Goal: Information Seeking & Learning: Learn about a topic

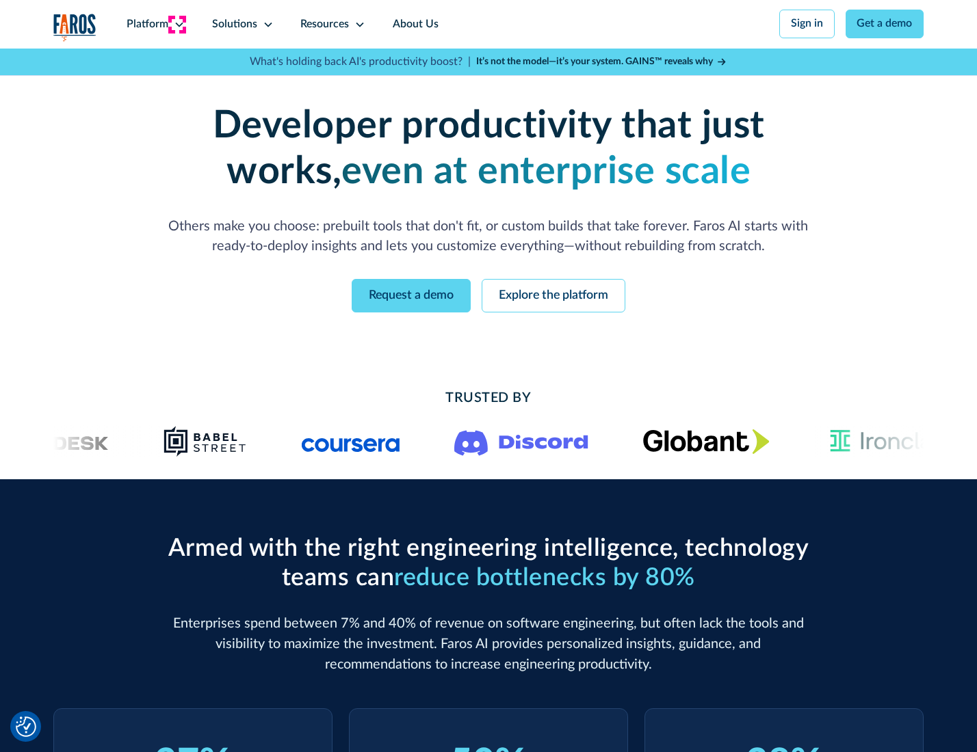
click at [177, 24] on icon at bounding box center [179, 24] width 11 height 11
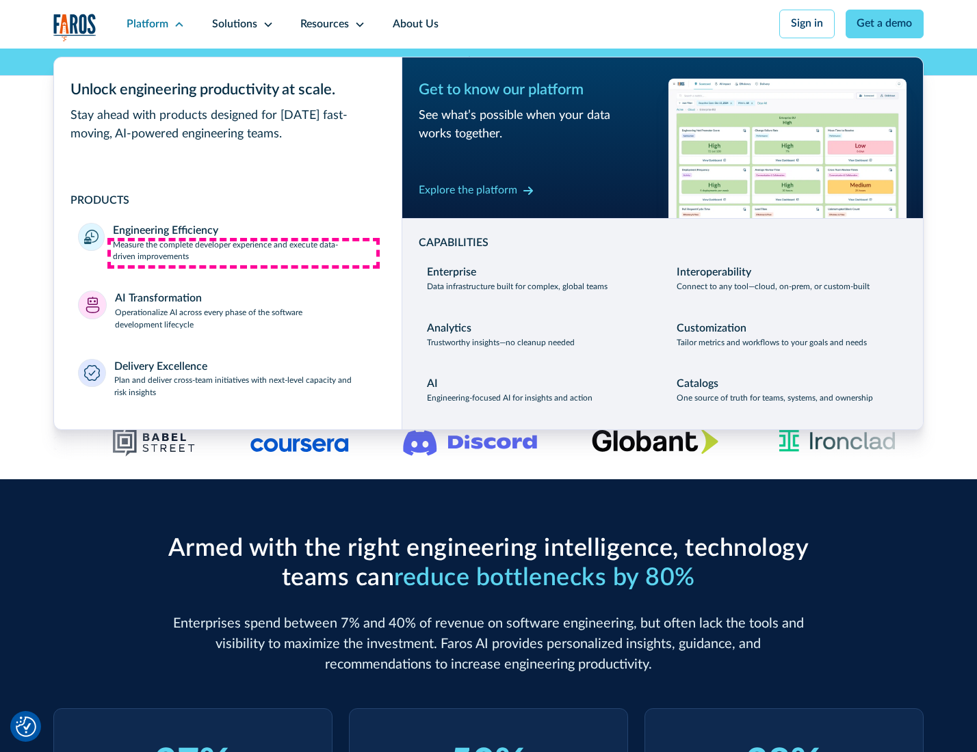
click at [243, 253] on p "Measure the complete developer experience and execute data-driven improvements" at bounding box center [245, 251] width 264 height 25
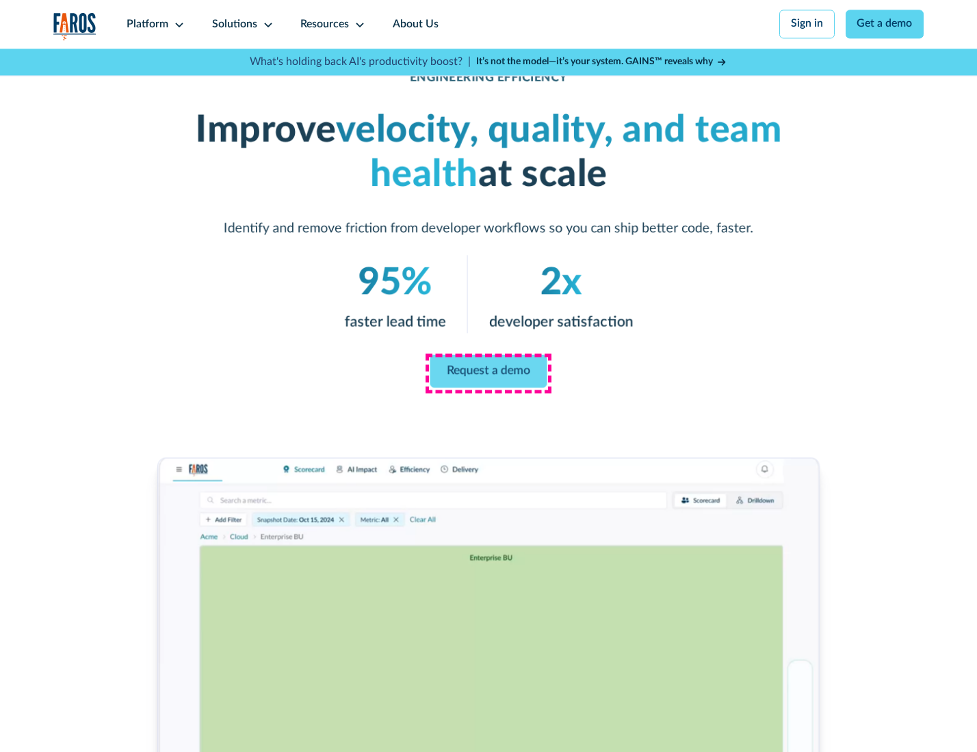
click at [488, 373] on link "Request a demo" at bounding box center [488, 371] width 117 height 33
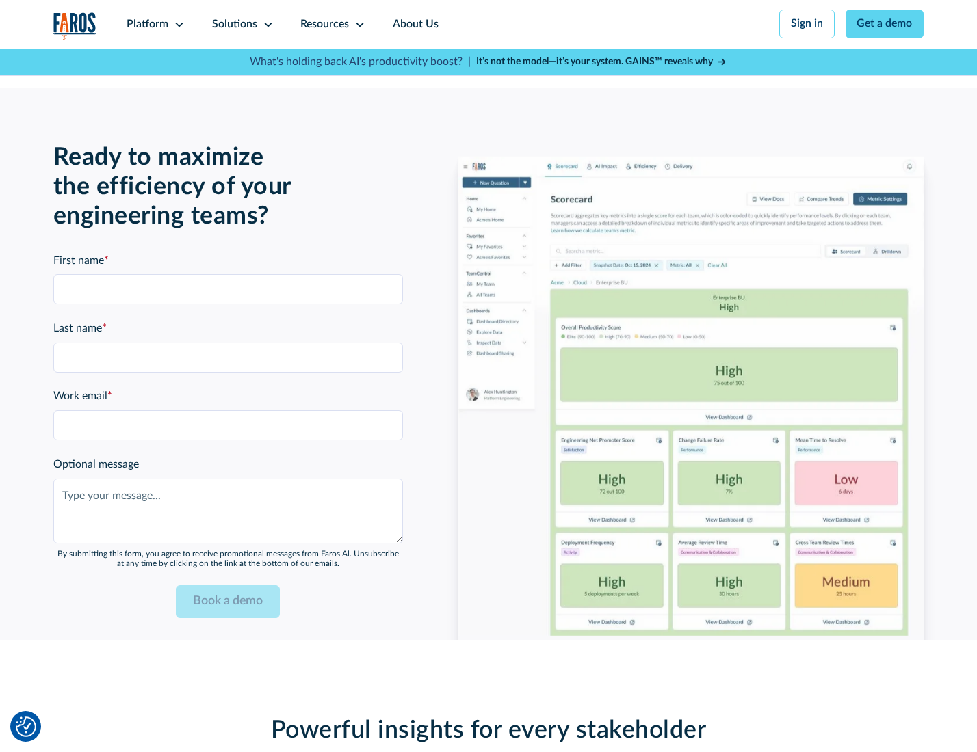
scroll to position [2977, 0]
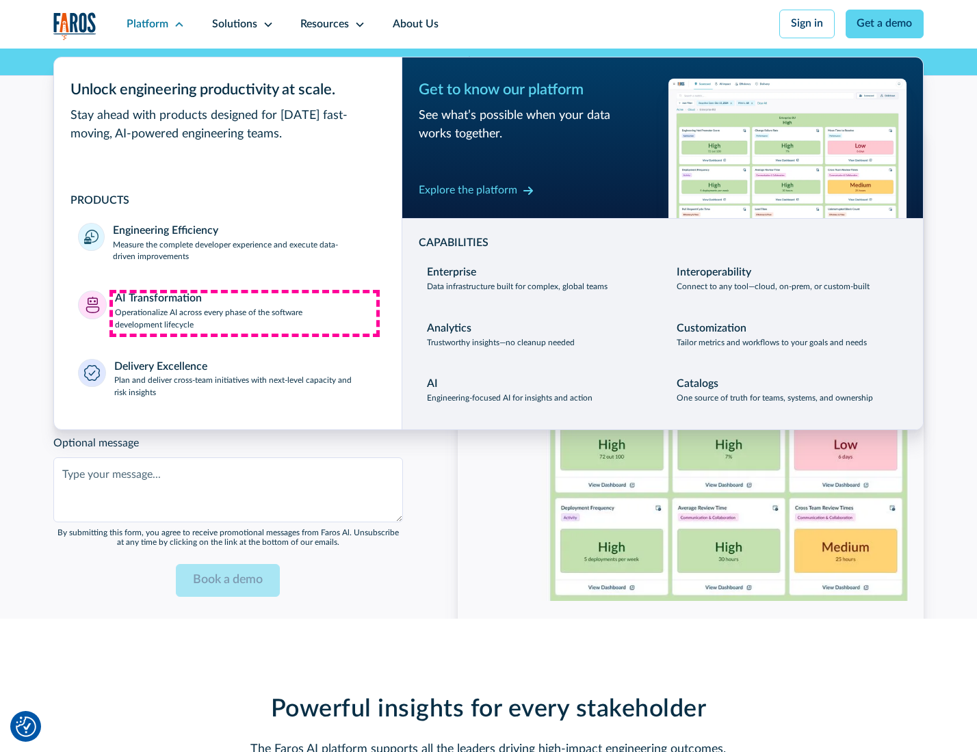
click at [244, 313] on p "Operationalize AI across every phase of the software development lifecycle" at bounding box center [246, 319] width 263 height 25
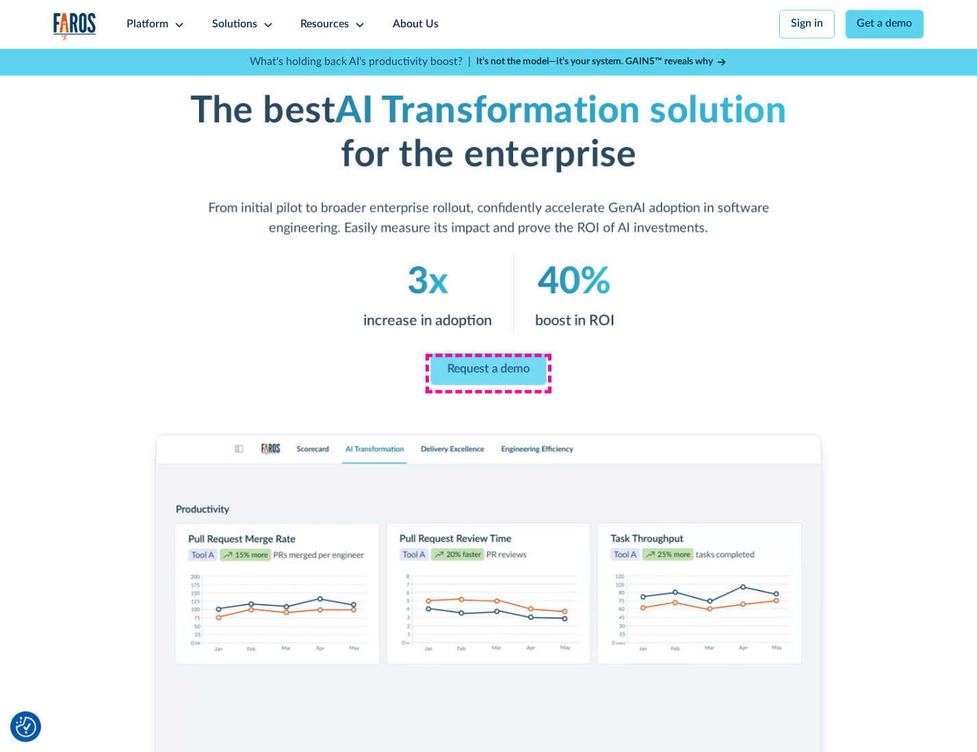
click at [488, 371] on link "Request a demo" at bounding box center [488, 369] width 116 height 32
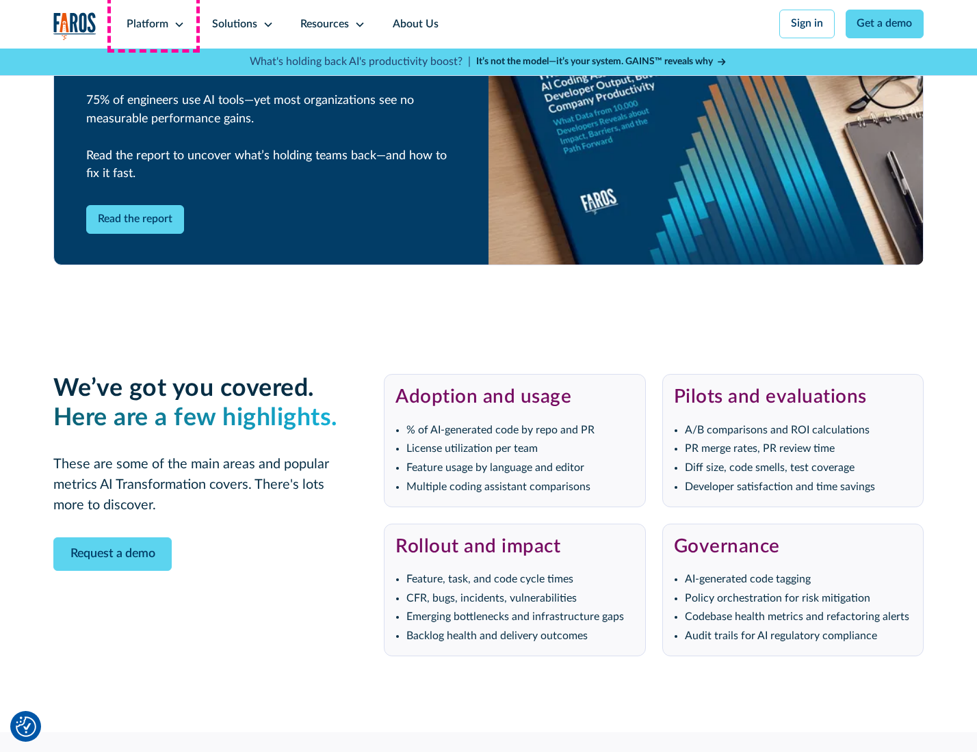
click at [153, 24] on div "Platform" at bounding box center [148, 24] width 42 height 16
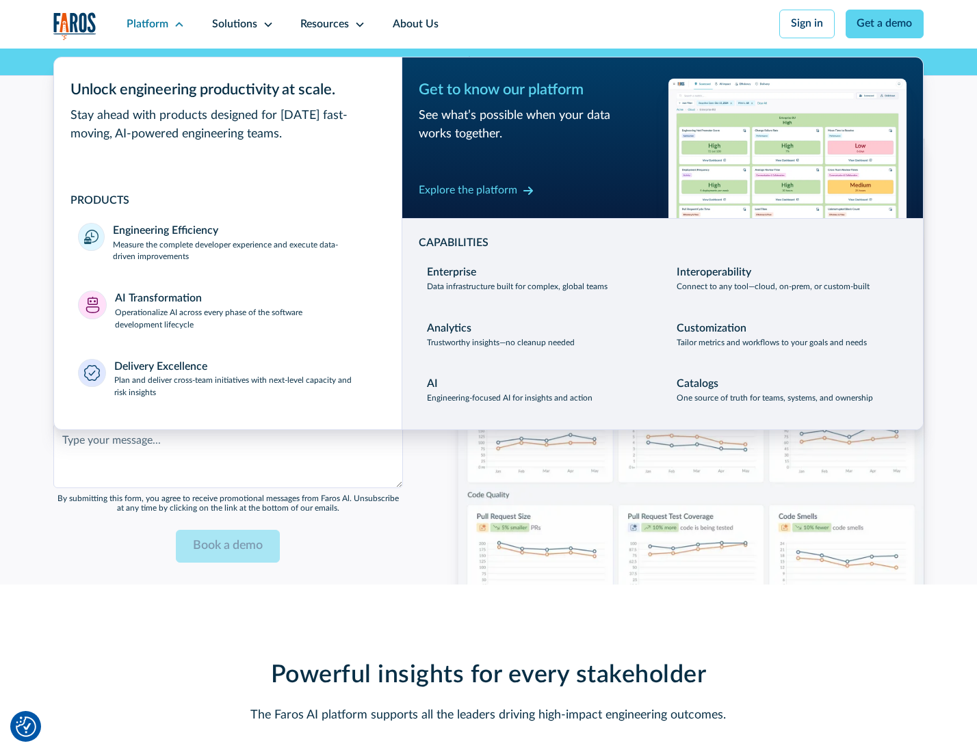
scroll to position [3306, 0]
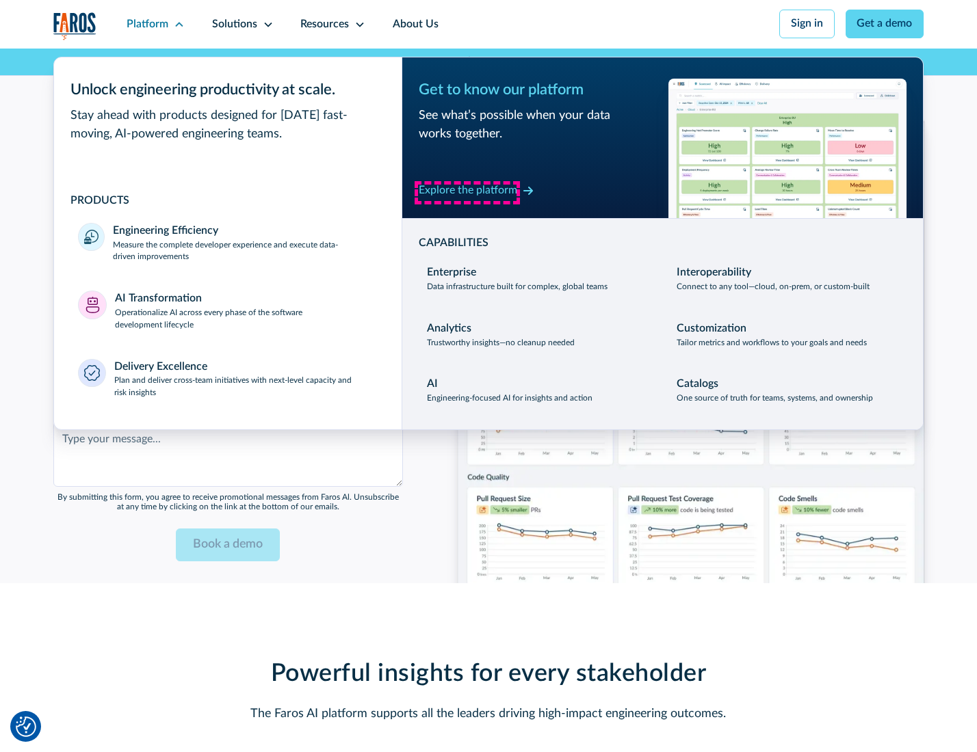
click at [467, 192] on div "Explore the platform" at bounding box center [468, 191] width 98 height 16
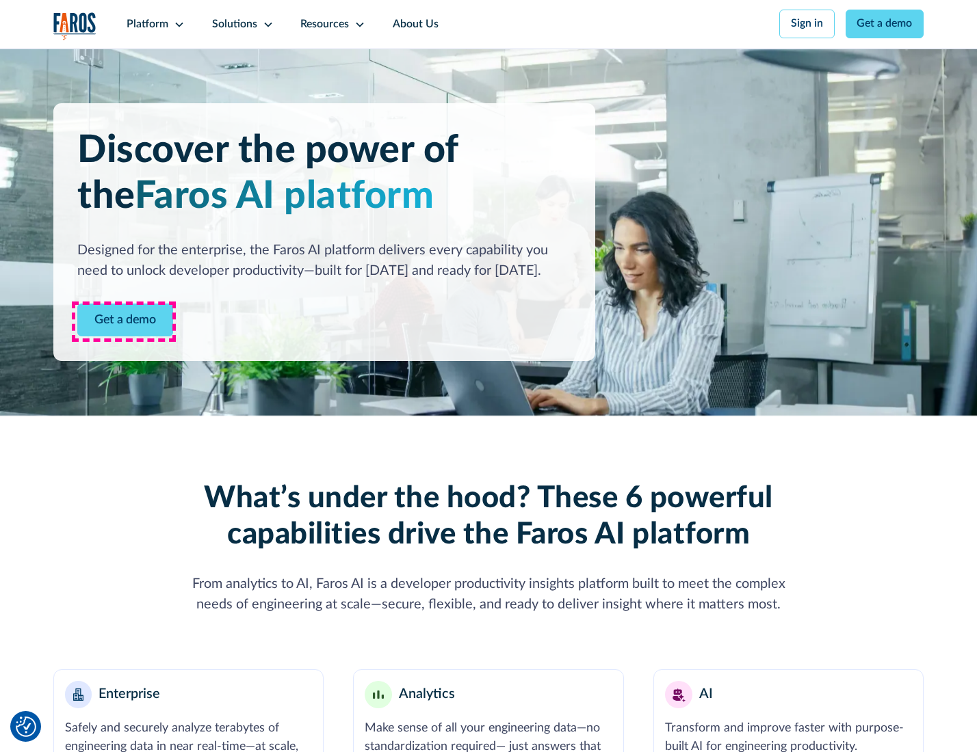
click at [124, 321] on link "Get a demo" at bounding box center [125, 321] width 96 height 34
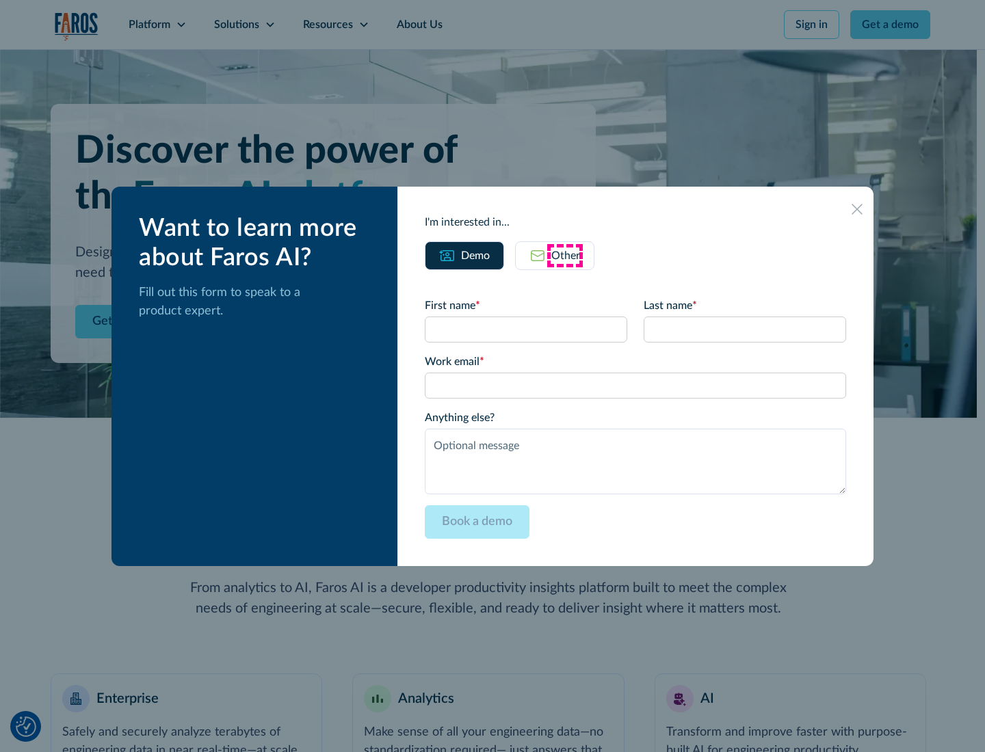
click at [565, 255] on div "Other" at bounding box center [565, 256] width 29 height 16
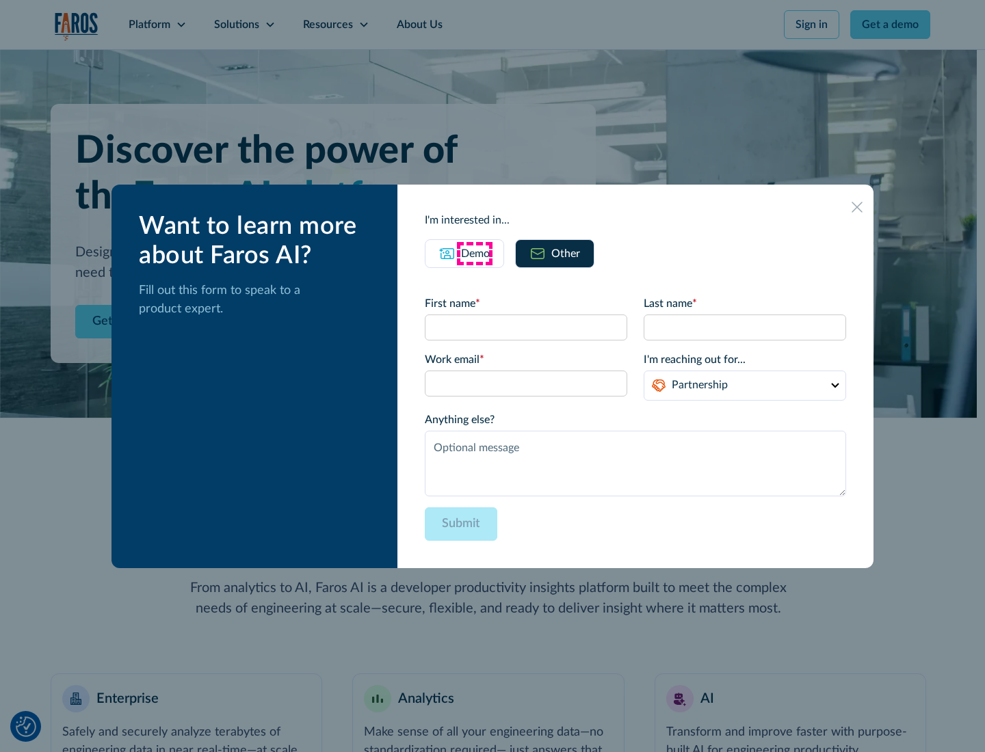
click at [474, 253] on div "Demo" at bounding box center [475, 254] width 29 height 16
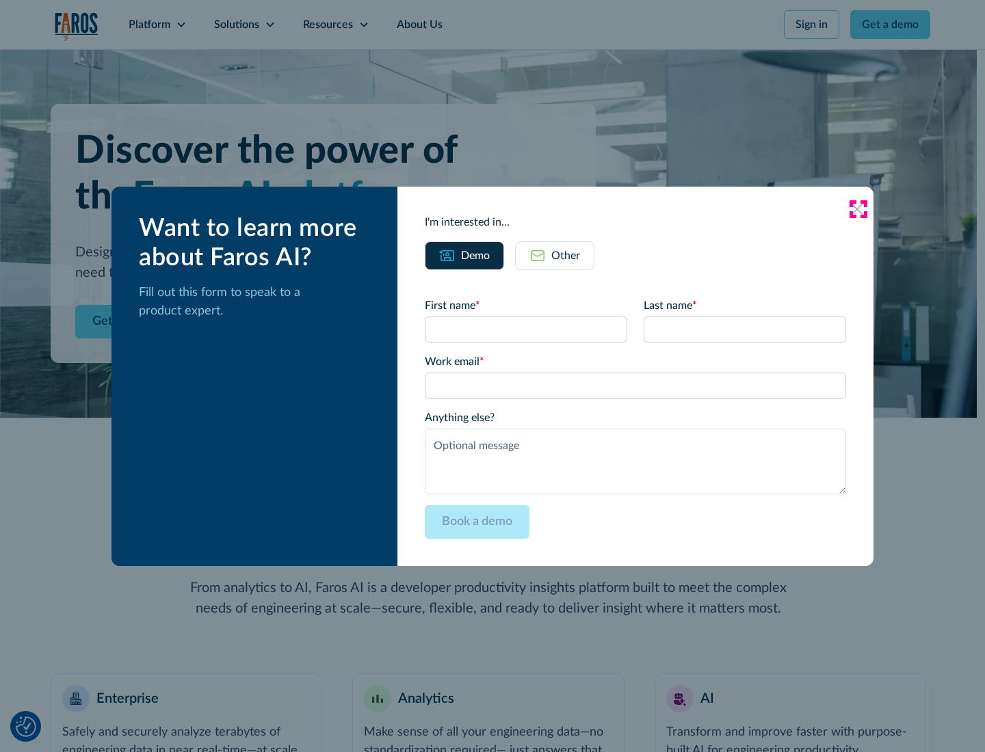
click at [858, 209] on icon at bounding box center [856, 209] width 11 height 11
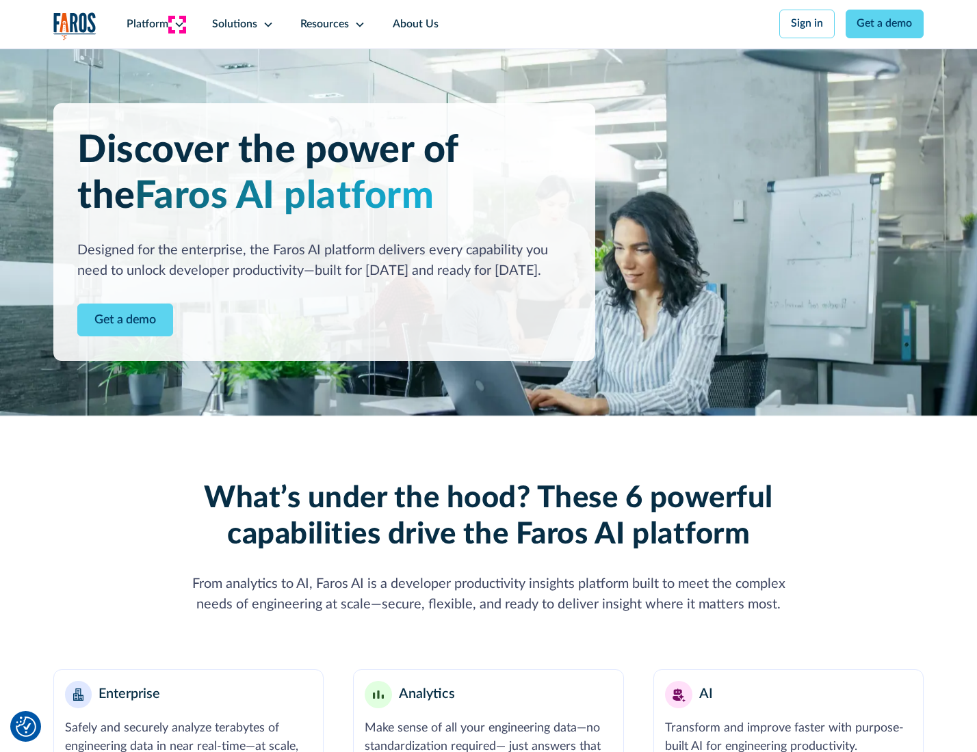
click at [177, 24] on icon at bounding box center [179, 24] width 11 height 11
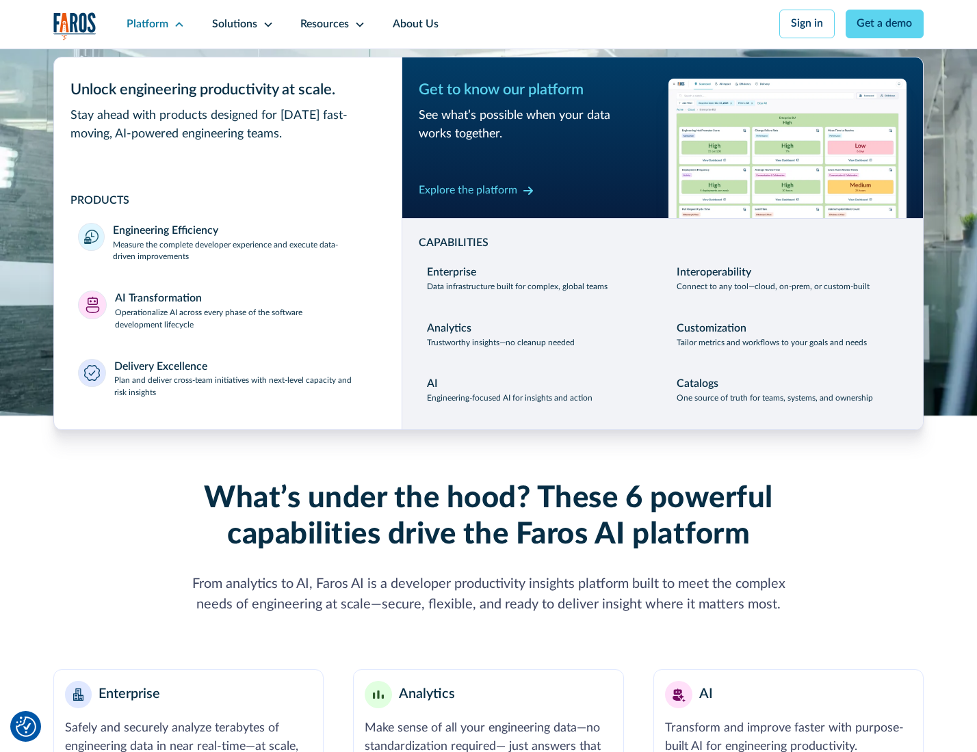
click at [244, 390] on p "Plan and deliver cross-team initiatives with next-level capacity and risk insig…" at bounding box center [245, 387] width 263 height 25
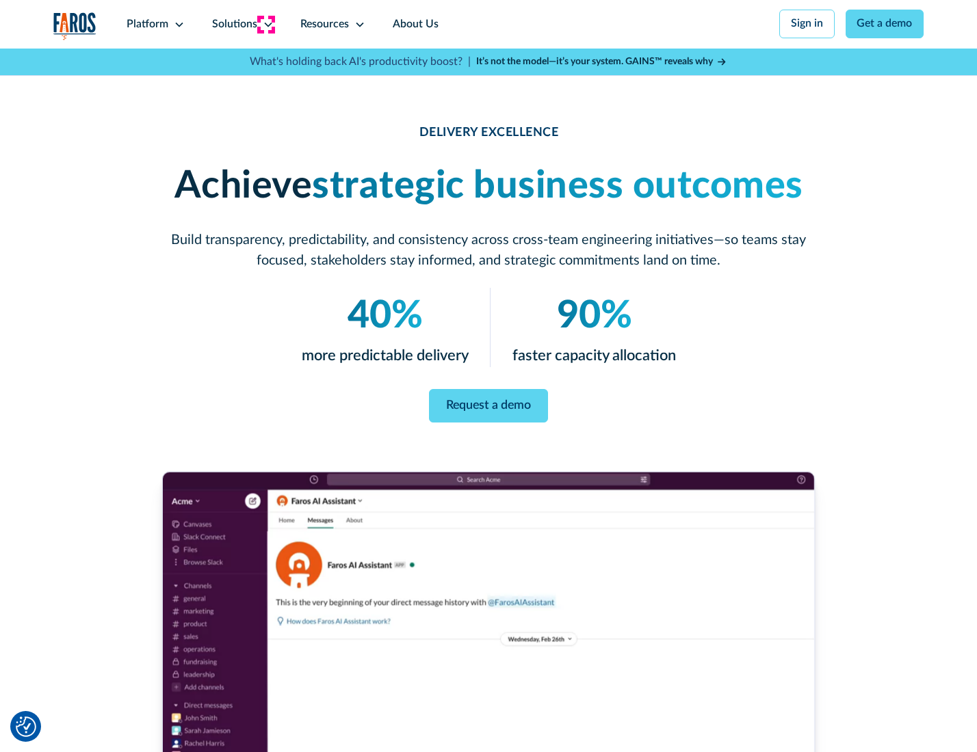
click at [265, 24] on icon at bounding box center [268, 24] width 11 height 11
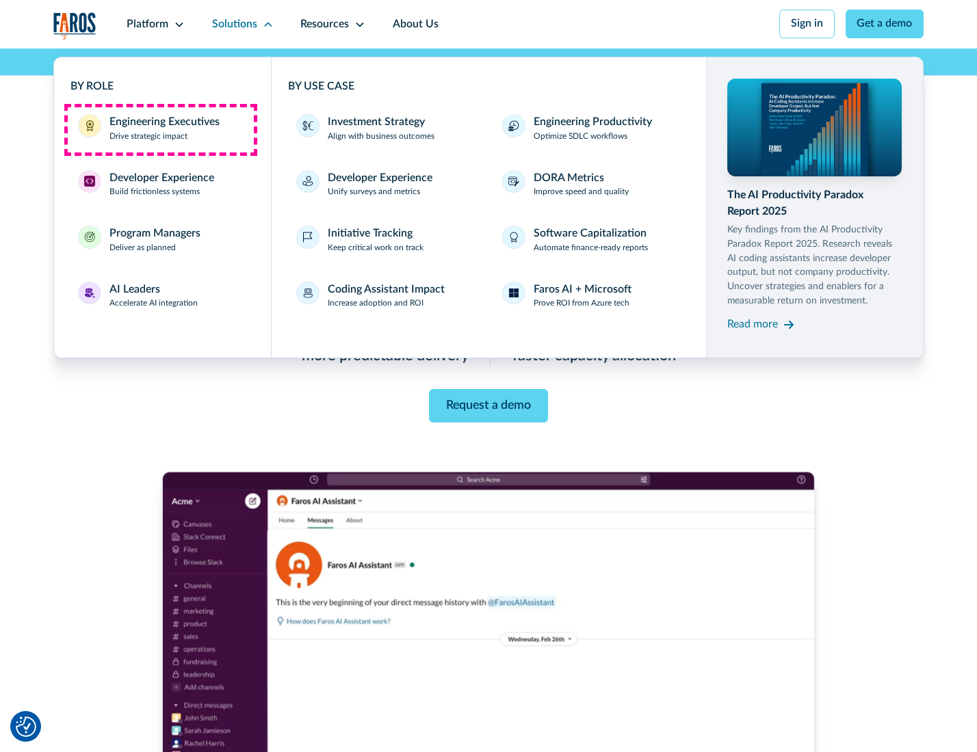
click at [160, 129] on div "Engineering Executives" at bounding box center [164, 122] width 110 height 16
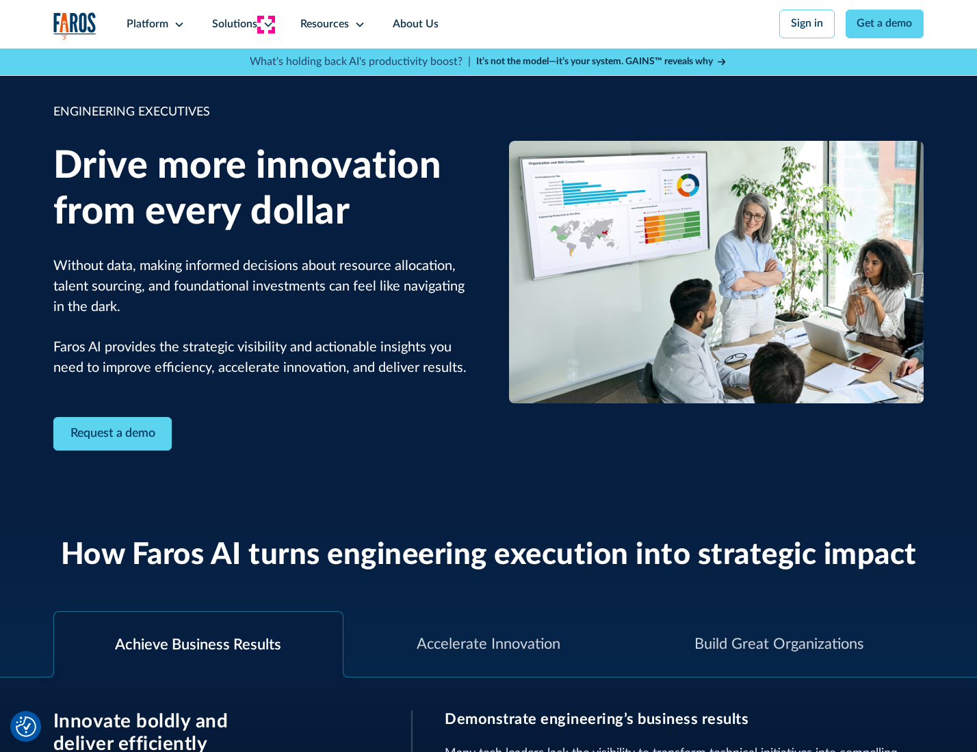
click at [265, 24] on icon at bounding box center [268, 24] width 11 height 11
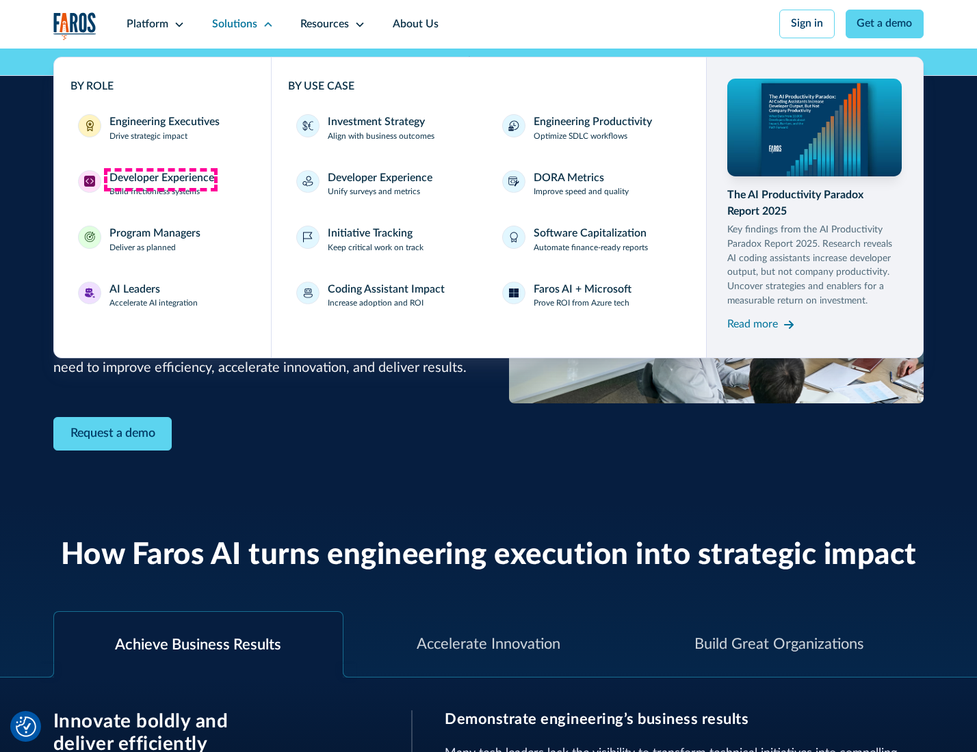
click at [160, 179] on div "Developer Experience" at bounding box center [161, 178] width 105 height 16
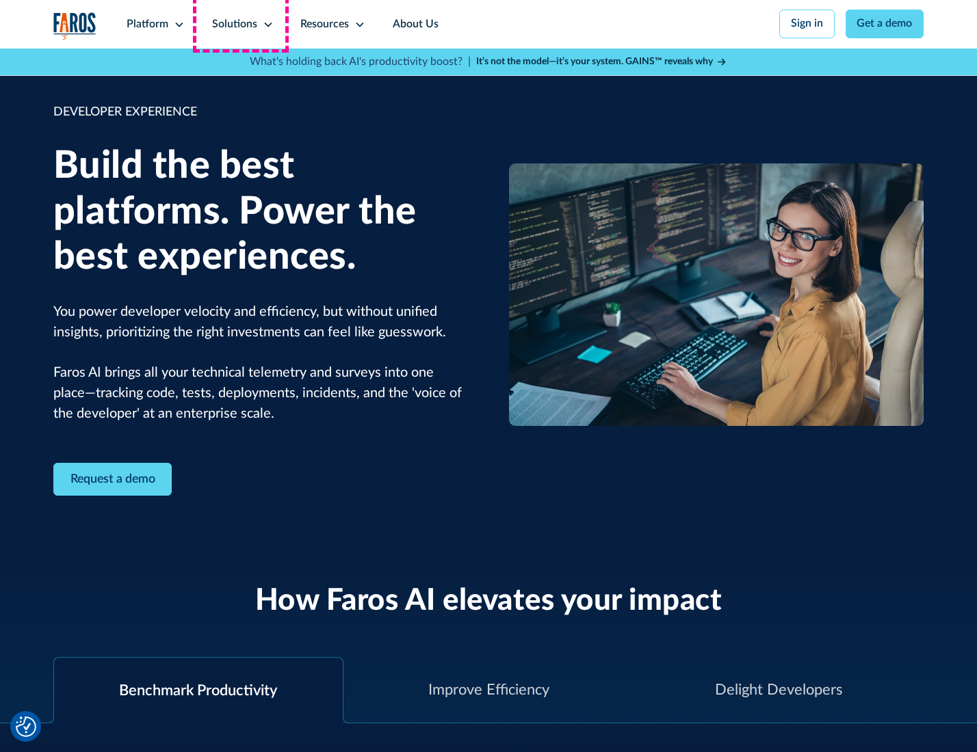
click at [241, 24] on div "Solutions" at bounding box center [234, 24] width 45 height 16
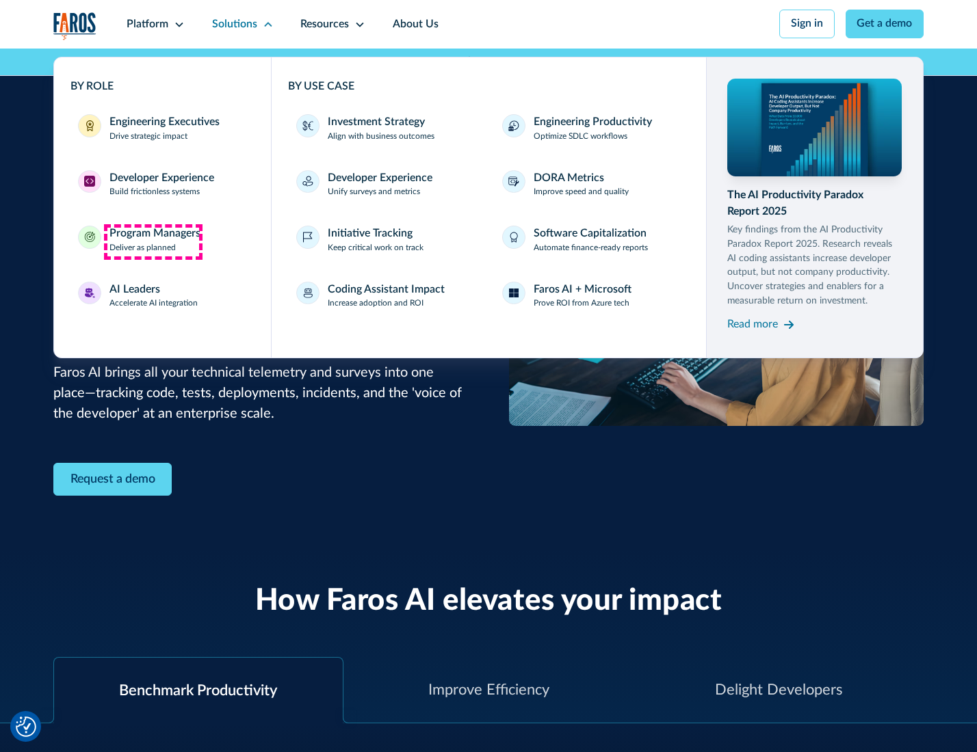
click at [152, 241] on div "Program Managers" at bounding box center [154, 234] width 91 height 16
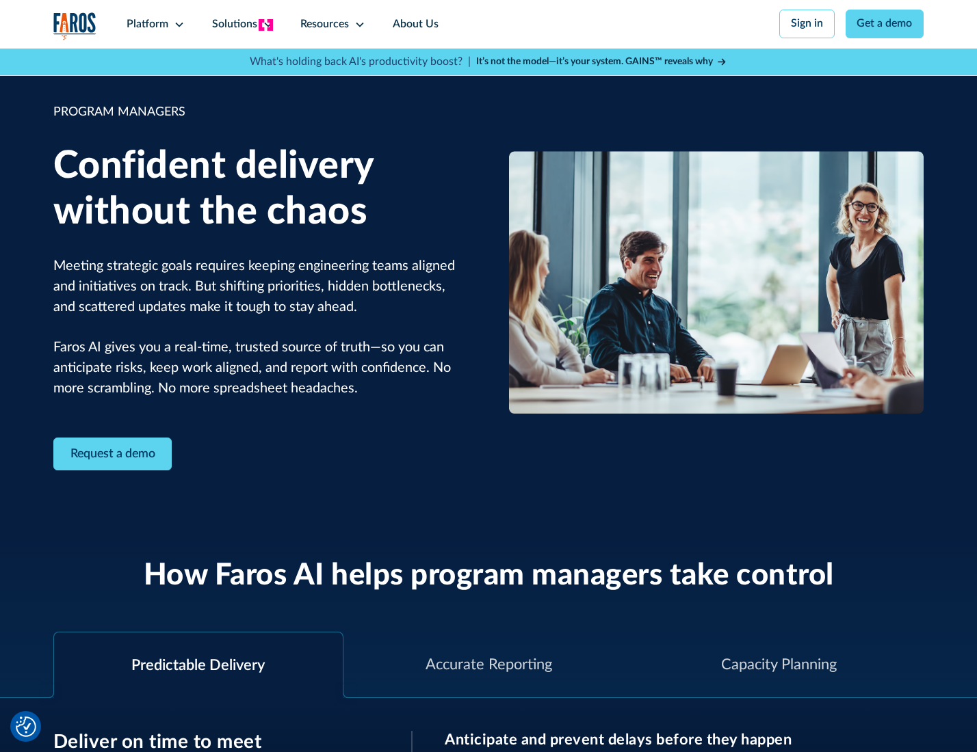
click at [265, 25] on icon at bounding box center [268, 24] width 11 height 11
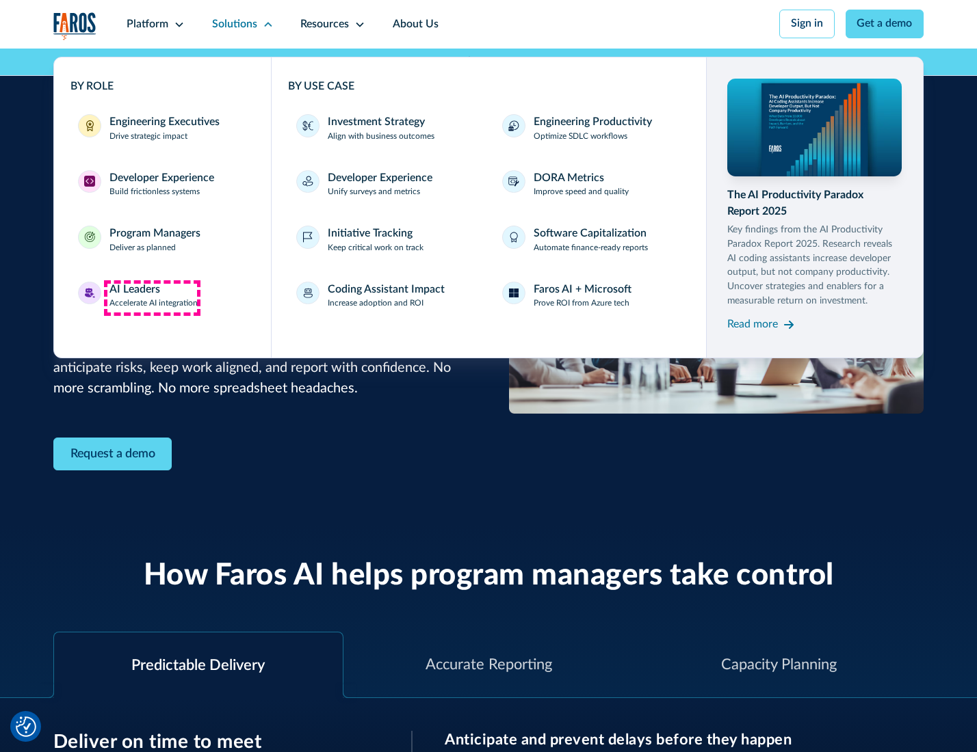
click at [152, 297] on div "AI Leaders" at bounding box center [134, 290] width 51 height 16
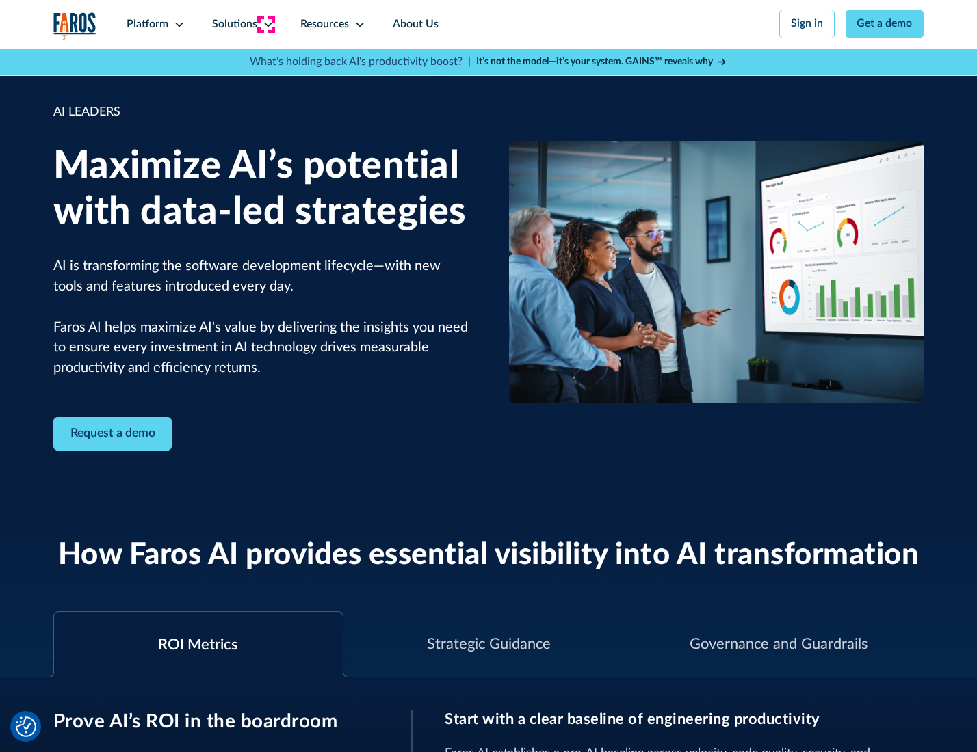
click at [265, 24] on icon at bounding box center [268, 24] width 11 height 11
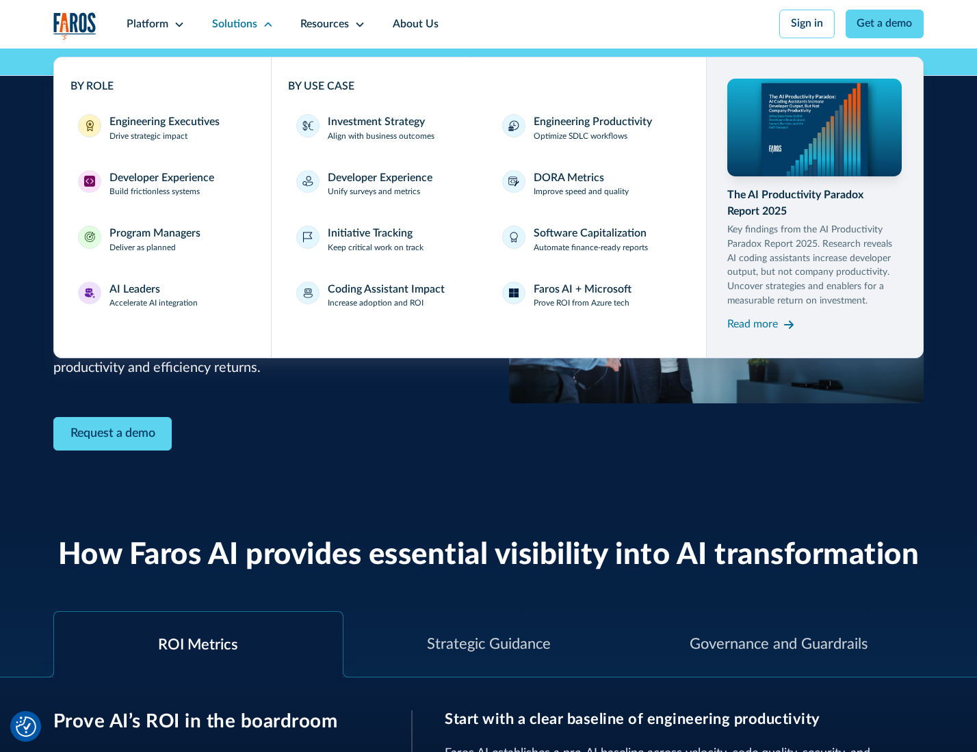
click at [375, 123] on div "Investment Strategy" at bounding box center [376, 122] width 97 height 16
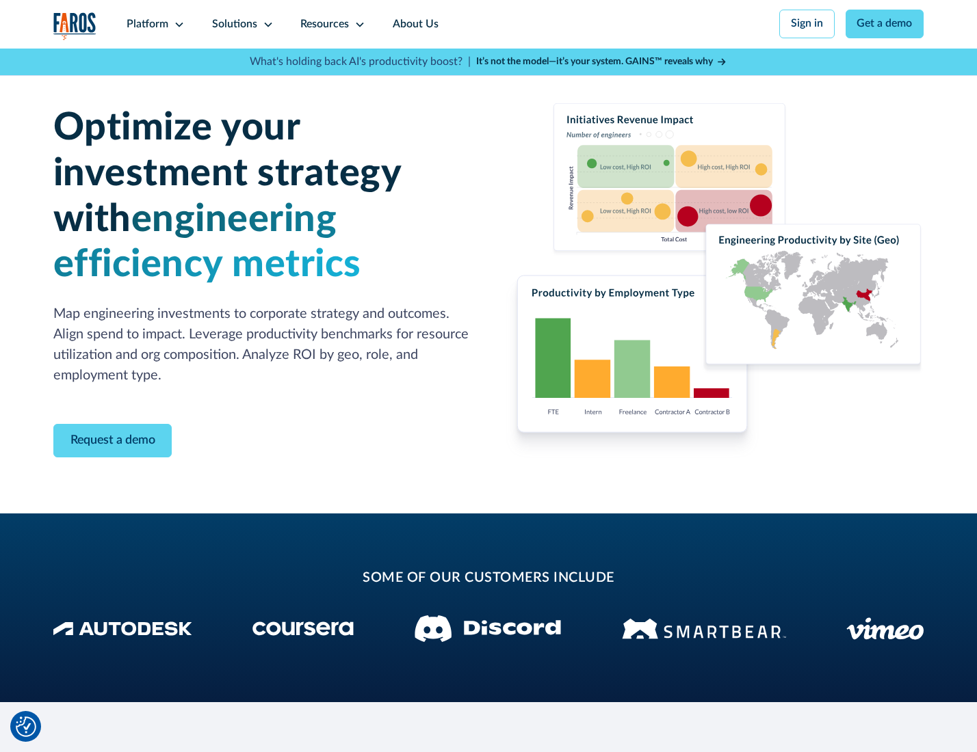
click at [265, 24] on icon at bounding box center [268, 24] width 11 height 11
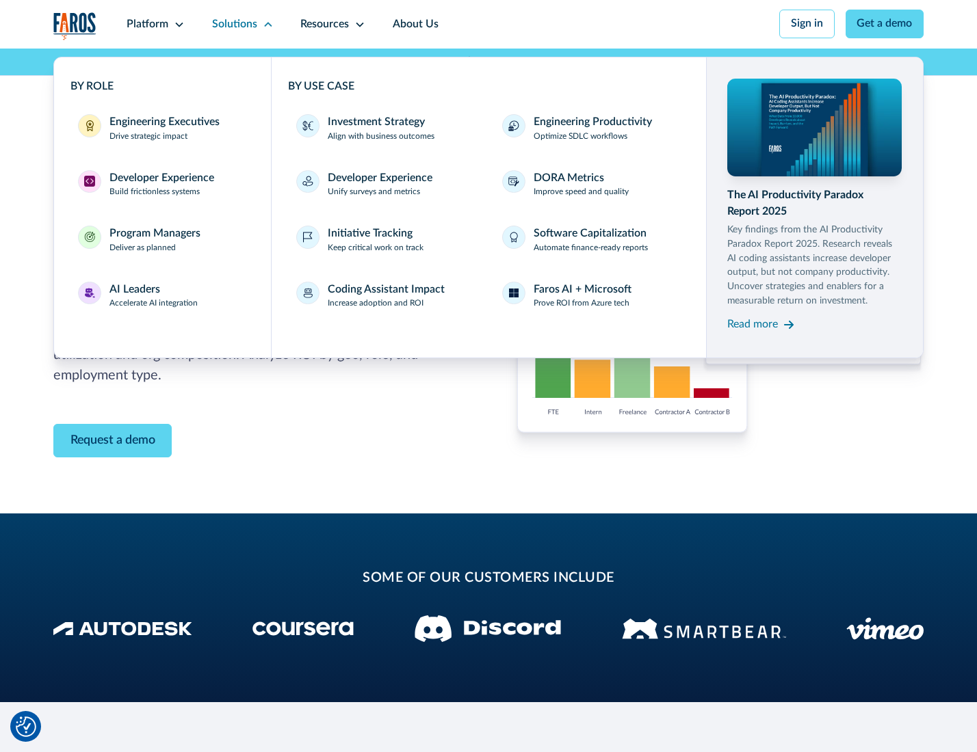
click at [582, 306] on p "Prove ROI from Azure tech" at bounding box center [581, 303] width 96 height 12
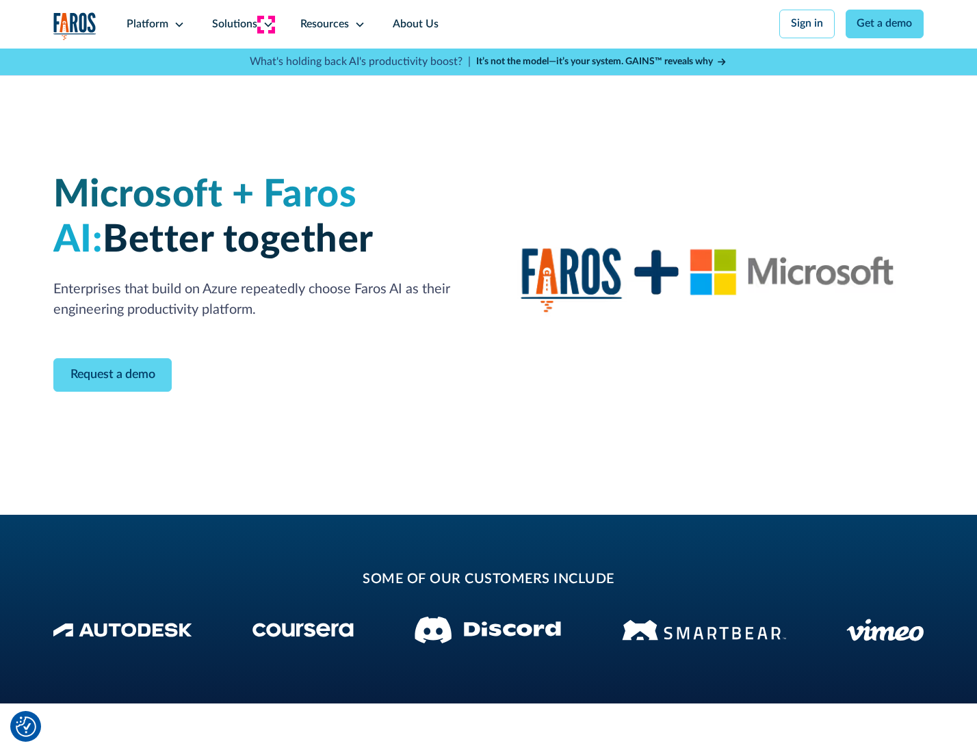
click at [265, 24] on icon at bounding box center [268, 24] width 11 height 11
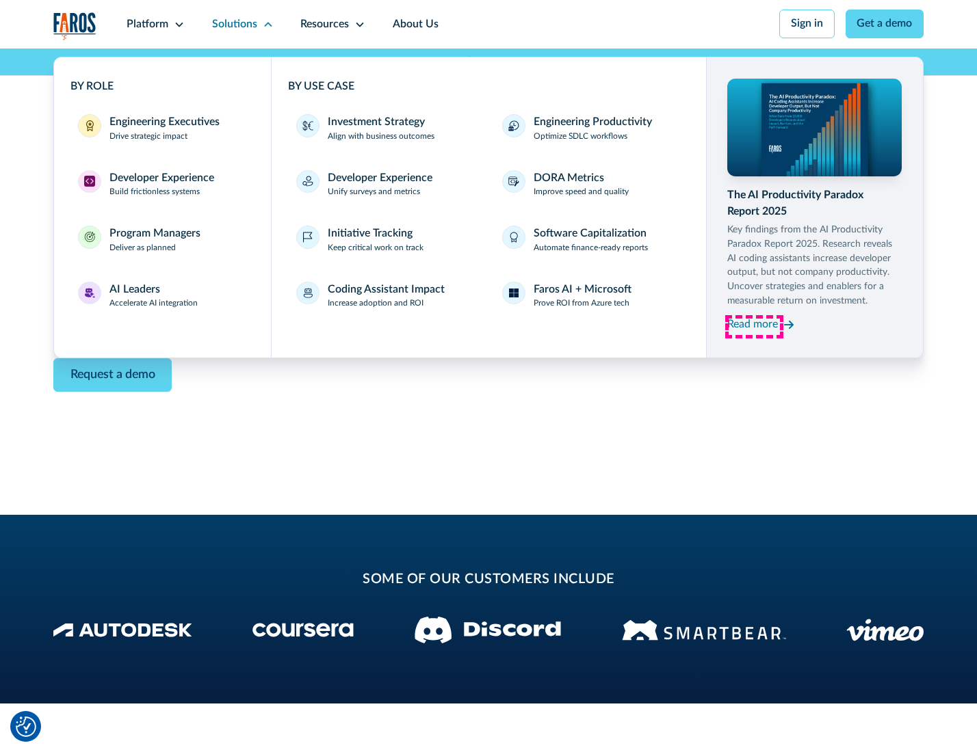
click at [754, 327] on div "Read more" at bounding box center [752, 325] width 51 height 16
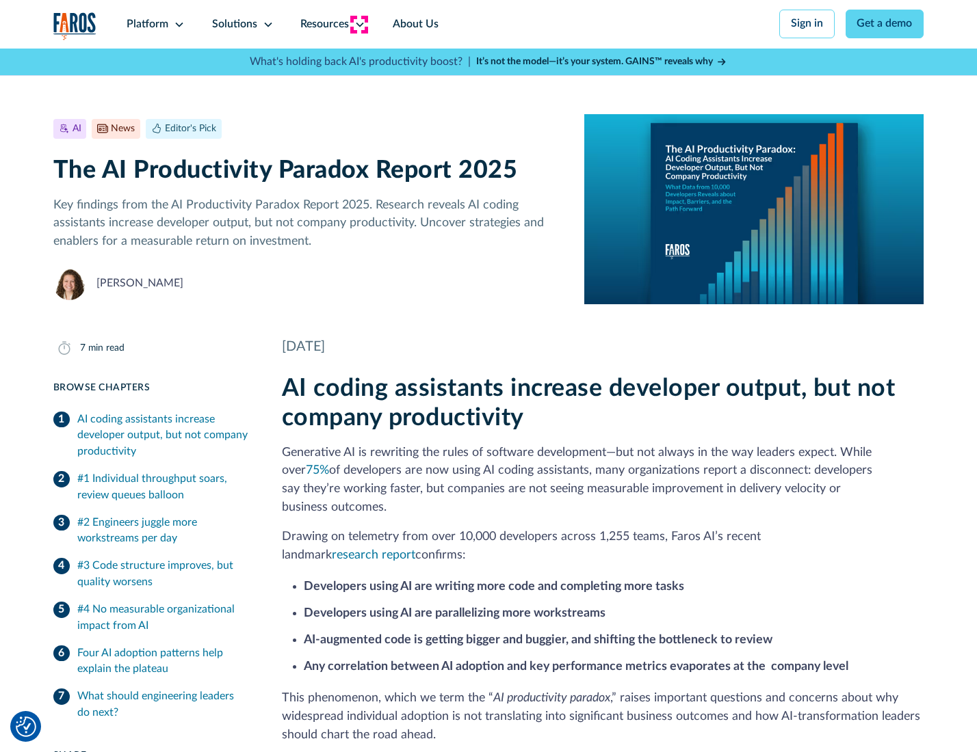
click at [358, 24] on icon at bounding box center [359, 24] width 11 height 11
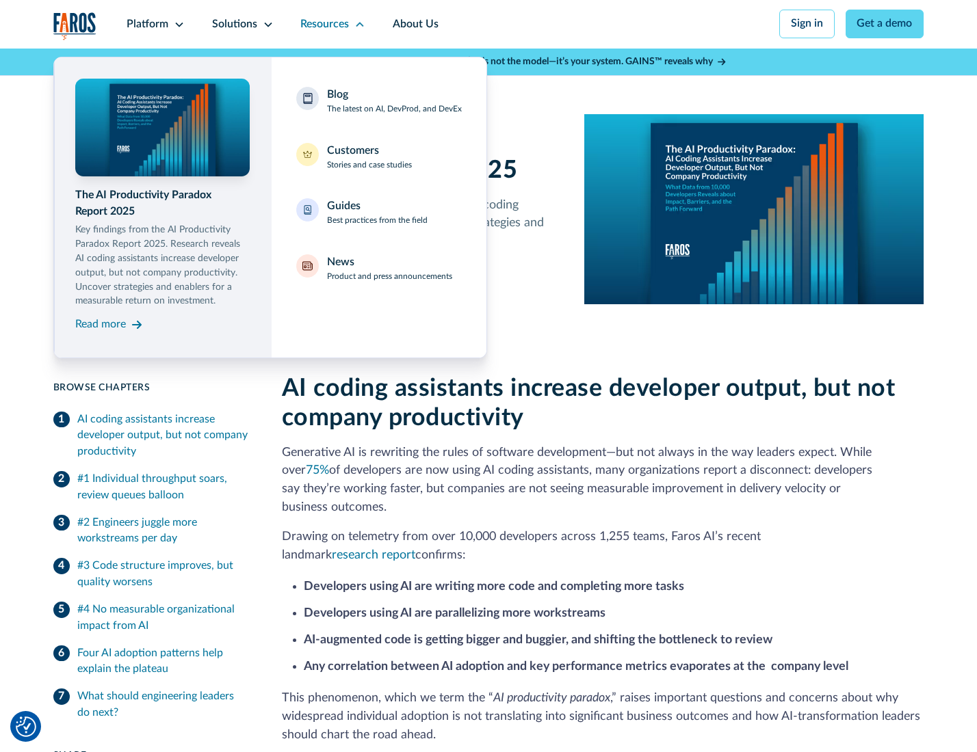
click at [393, 102] on div "Blog The latest on AI, DevProd, and DevEx" at bounding box center [394, 101] width 135 height 29
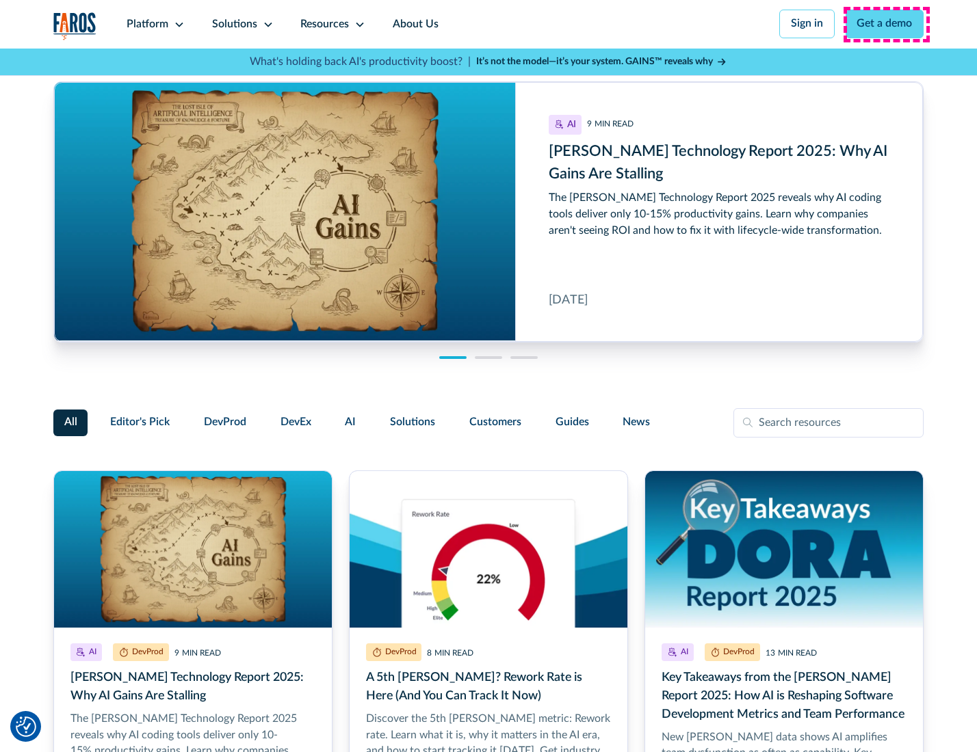
click at [886, 24] on link "Get a demo" at bounding box center [884, 24] width 79 height 29
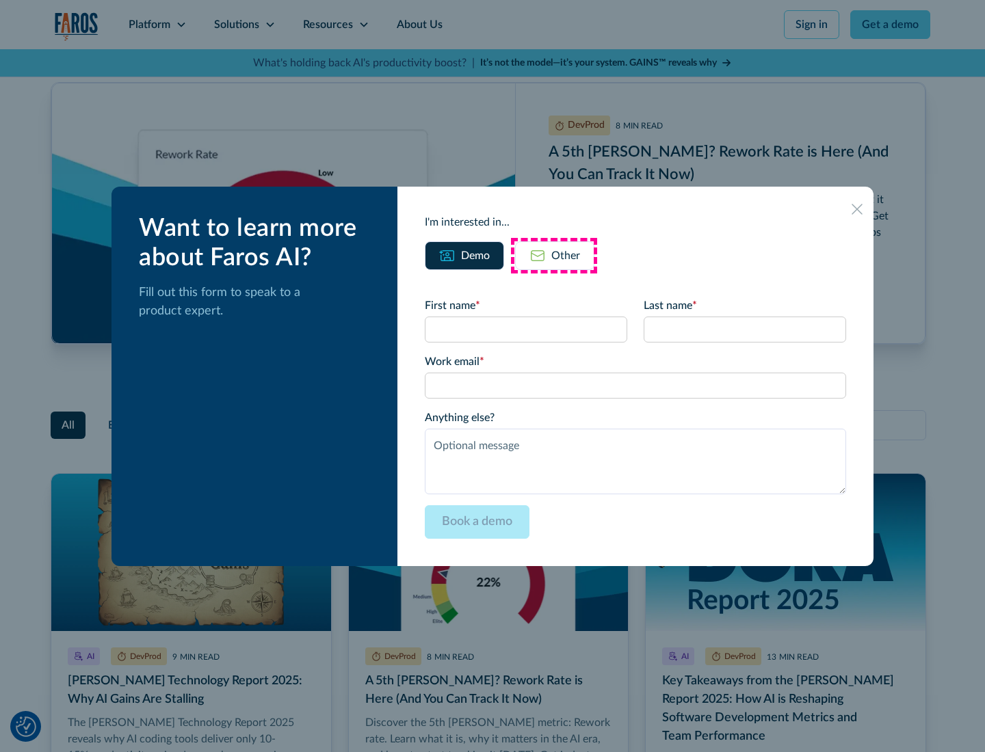
click at [554, 255] on div "Other" at bounding box center [565, 256] width 29 height 16
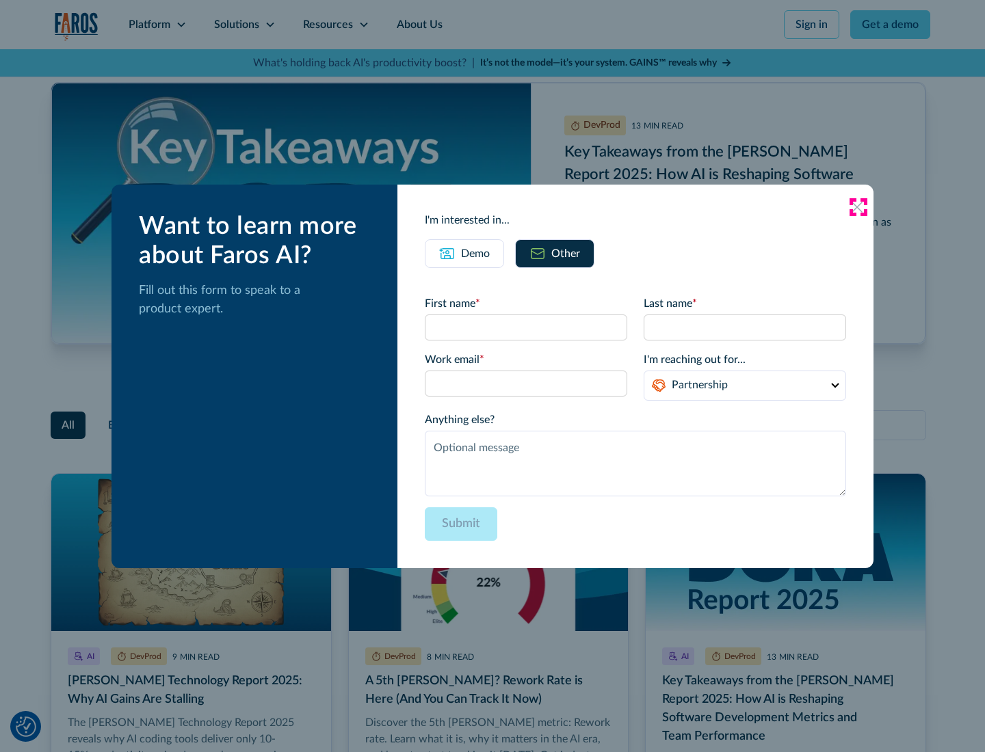
click at [858, 207] on icon at bounding box center [856, 207] width 11 height 11
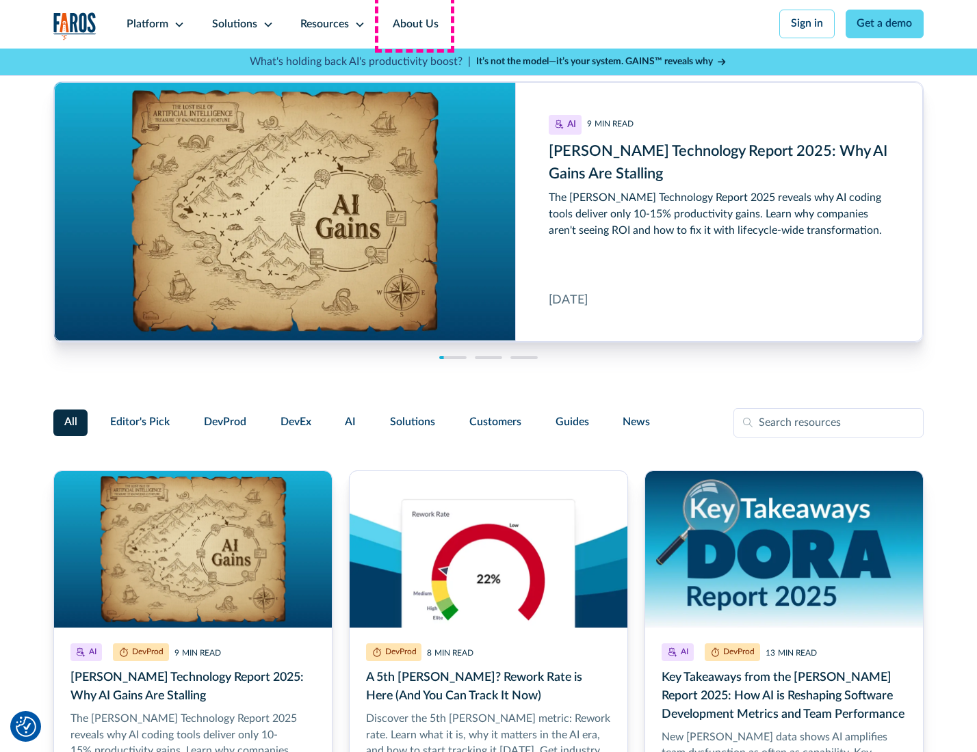
click at [414, 24] on link "About Us" at bounding box center [415, 24] width 73 height 49
